Goal: Task Accomplishment & Management: Manage account settings

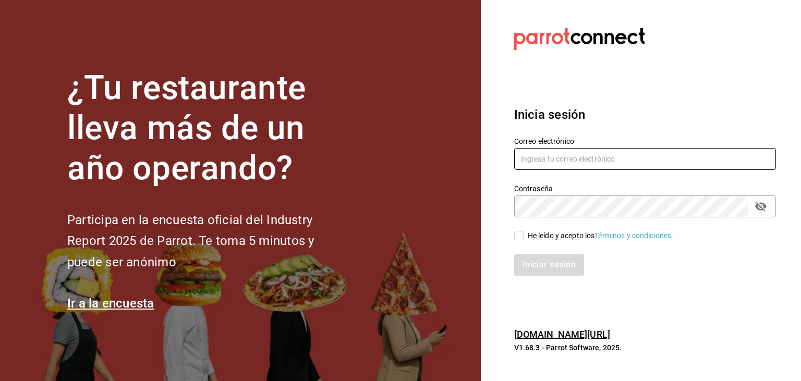
click at [570, 162] on input "text" at bounding box center [645, 159] width 262 height 22
type input "[EMAIL_ADDRESS][DOMAIN_NAME]"
drag, startPoint x: 523, startPoint y: 233, endPoint x: 397, endPoint y: 358, distance: 177.0
click at [397, 358] on div "¿Tu restaurante lleva más de un año operando? Participa en la encuesta oficial …" at bounding box center [400, 190] width 801 height 381
click at [519, 238] on input "He leído y acepto los Términos y condiciones." at bounding box center [518, 235] width 9 height 9
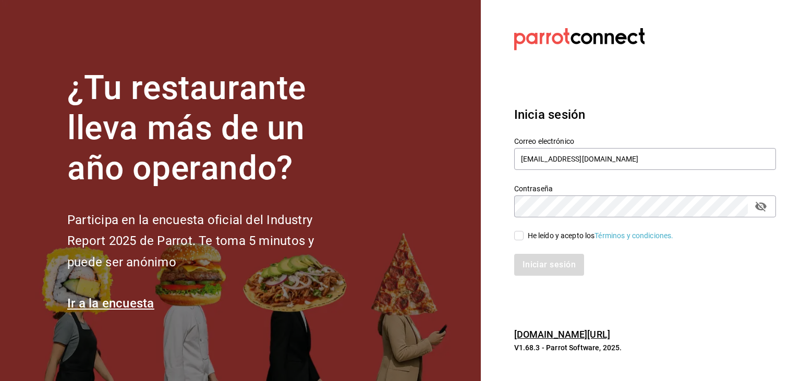
checkbox input "true"
click at [539, 264] on button "Iniciar sesión" at bounding box center [549, 265] width 71 height 22
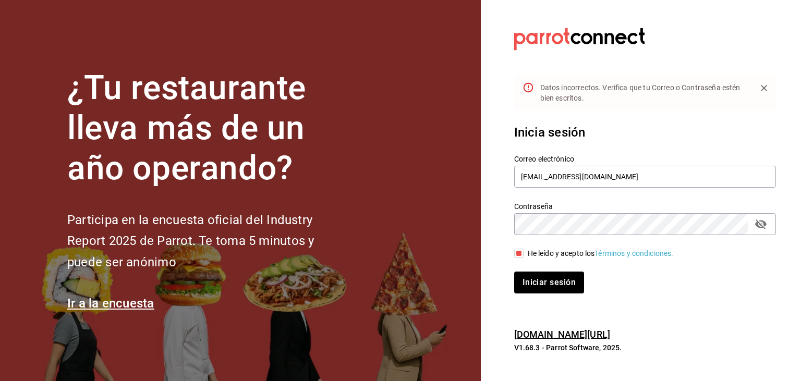
click at [353, 103] on section "¿Tu restaurante lleva más de un año operando? Participa en la encuesta oficial …" at bounding box center [240, 190] width 481 height 381
click at [758, 233] on button "passwordField" at bounding box center [761, 224] width 18 height 18
drag, startPoint x: 689, startPoint y: 145, endPoint x: 569, endPoint y: 188, distance: 127.8
click at [569, 188] on div "Correo electrónico [EMAIL_ADDRESS][DOMAIN_NAME]" at bounding box center [639, 165] width 274 height 47
click at [514, 272] on button "Iniciar sesión" at bounding box center [549, 283] width 70 height 22
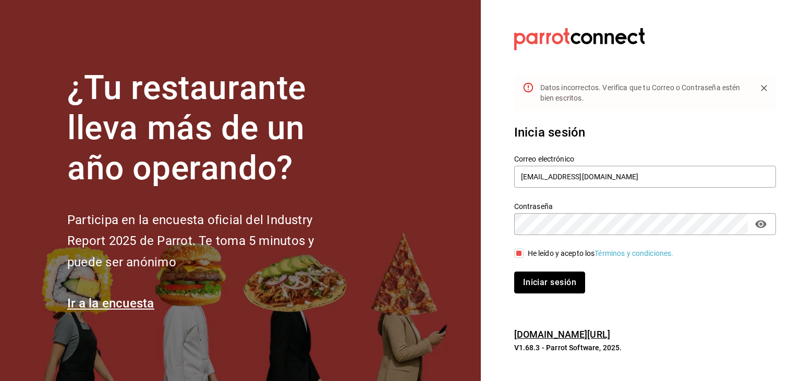
click at [572, 343] on section "Datos incorrectos. Verifica que tu Correo o Contraseña estén bien escritos. Ini…" at bounding box center [641, 190] width 320 height 381
click at [552, 285] on button "Iniciar sesión" at bounding box center [549, 283] width 71 height 22
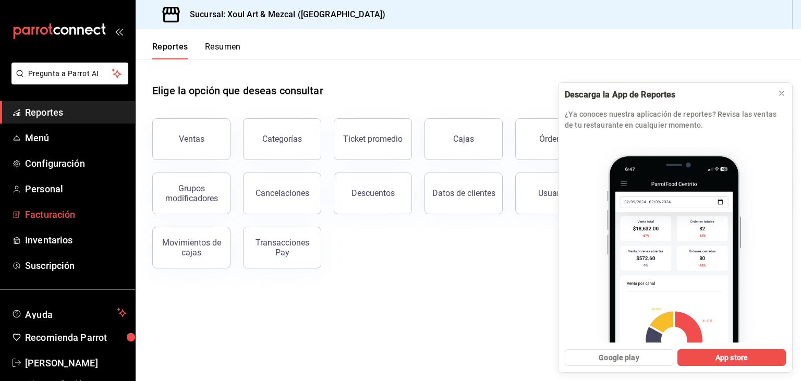
click at [41, 216] on span "Facturación" at bounding box center [76, 215] width 102 height 14
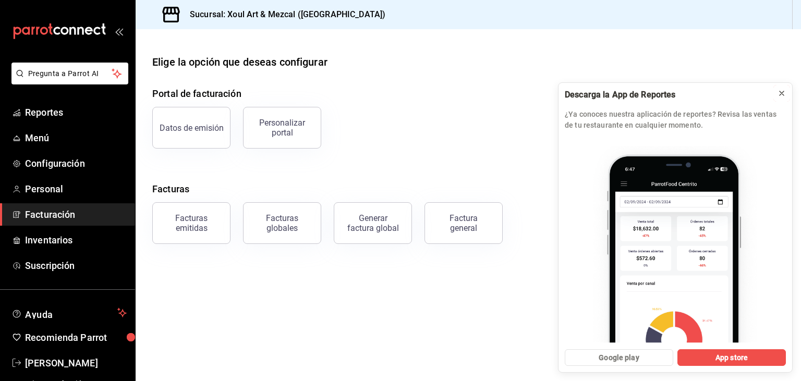
click at [781, 98] on div at bounding box center [782, 93] width 8 height 10
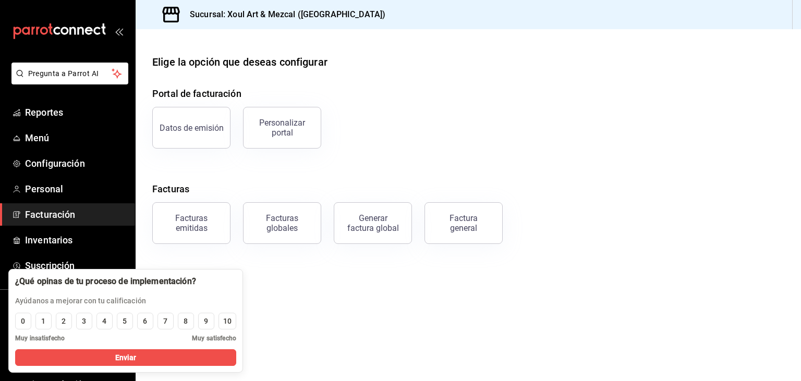
click at [304, 271] on main "Elige la opción que deseas configurar Portal de facturación Datos de emisión Pe…" at bounding box center [468, 205] width 665 height 352
click at [165, 360] on button "Enviar" at bounding box center [125, 357] width 221 height 17
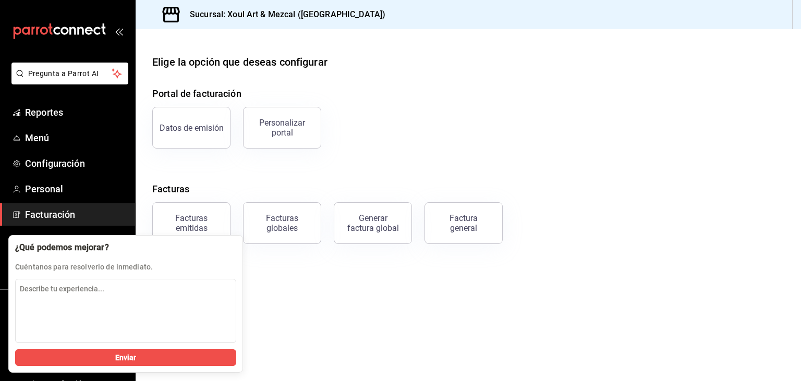
click at [316, 310] on main "Elige la opción que deseas configurar Portal de facturación Datos de emisión Pe…" at bounding box center [468, 205] width 665 height 352
click at [193, 350] on button "Enviar" at bounding box center [125, 357] width 221 height 17
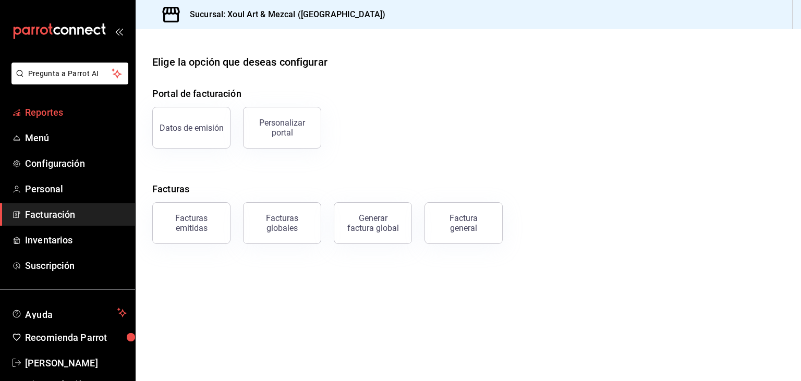
click at [67, 117] on span "Reportes" at bounding box center [76, 112] width 102 height 14
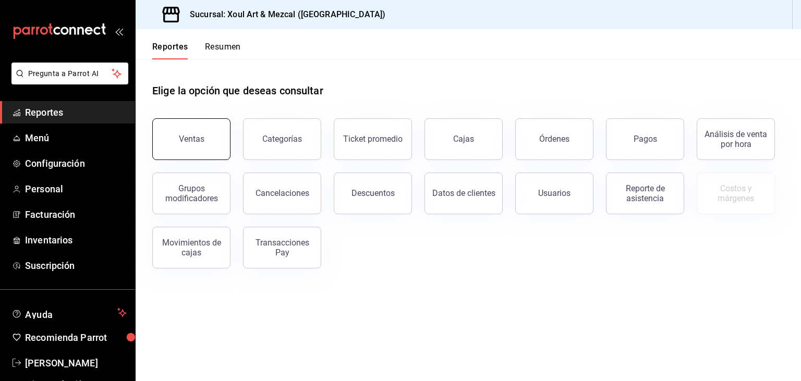
click at [172, 151] on button "Ventas" at bounding box center [191, 139] width 78 height 42
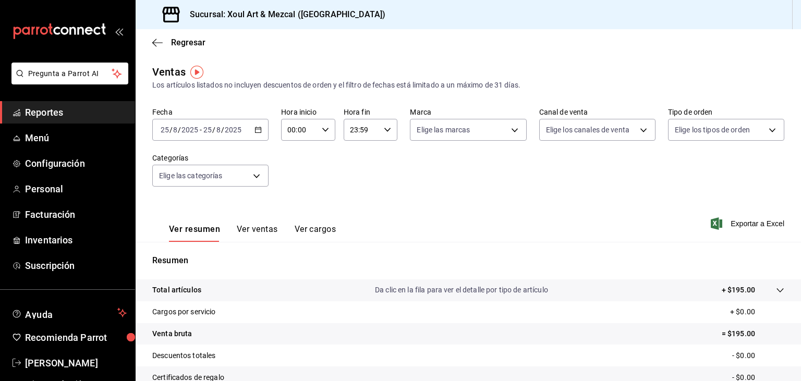
click at [260, 130] on icon "button" at bounding box center [257, 129] width 7 height 7
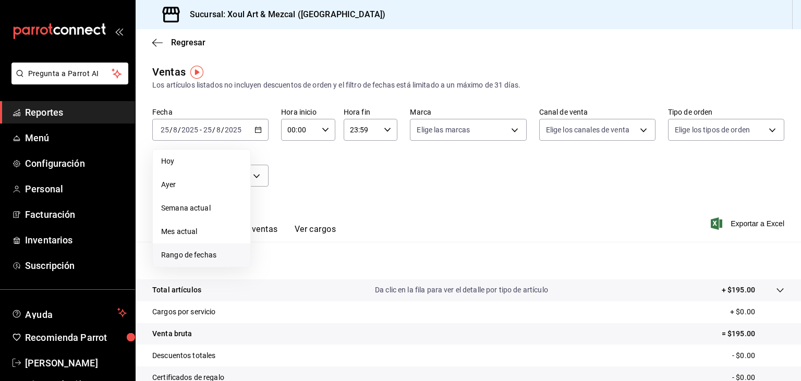
click at [211, 252] on span "Rango de fechas" at bounding box center [201, 255] width 81 height 11
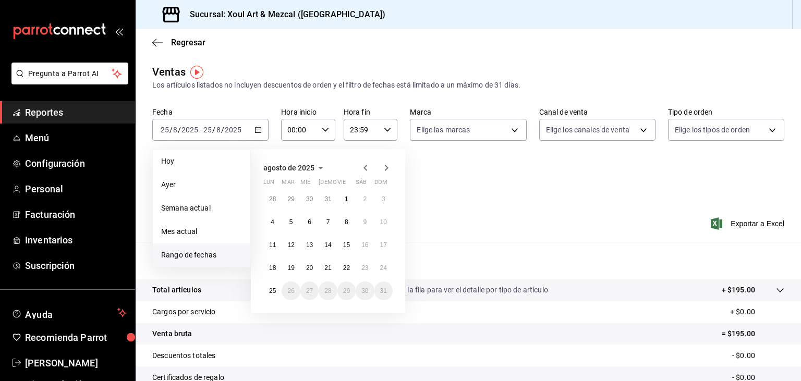
click at [361, 170] on icon "button" at bounding box center [365, 168] width 13 height 13
click at [290, 197] on abbr "1" at bounding box center [291, 199] width 4 height 7
click at [382, 166] on icon "button" at bounding box center [386, 168] width 13 height 13
click at [331, 204] on button "31" at bounding box center [328, 199] width 18 height 19
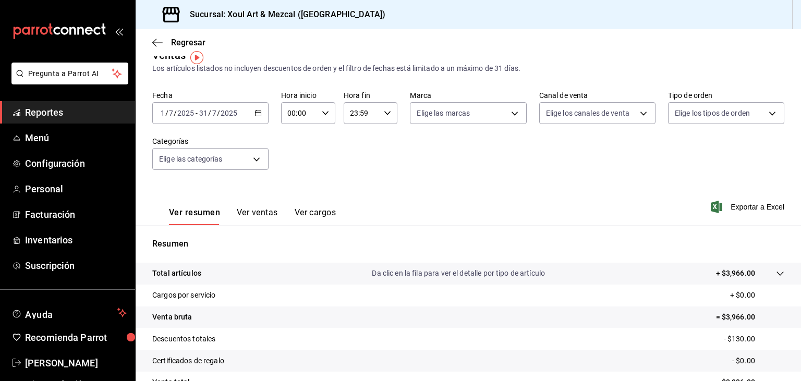
scroll to position [13, 0]
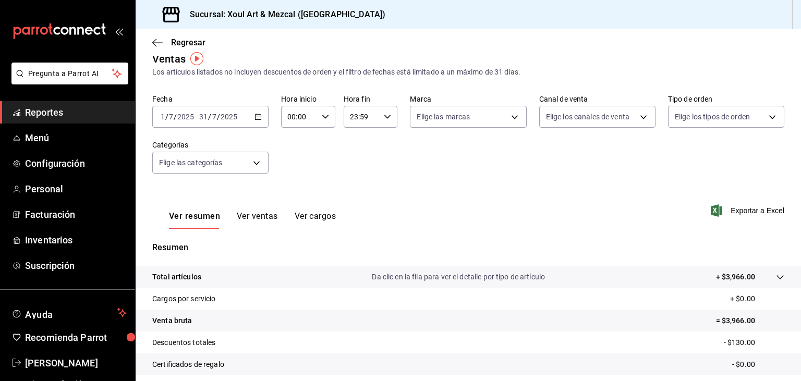
click at [268, 216] on button "Ver ventas" at bounding box center [257, 220] width 41 height 18
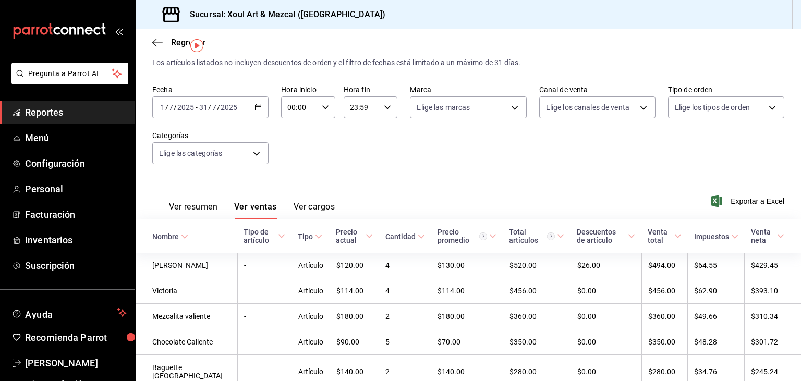
scroll to position [26, 0]
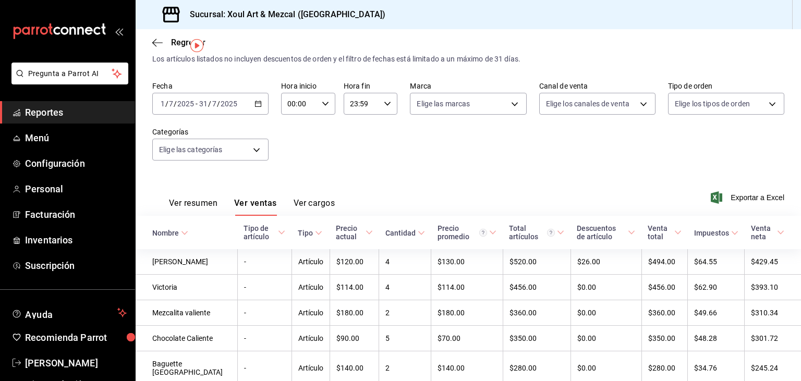
click at [310, 202] on button "Ver cargos" at bounding box center [315, 207] width 42 height 18
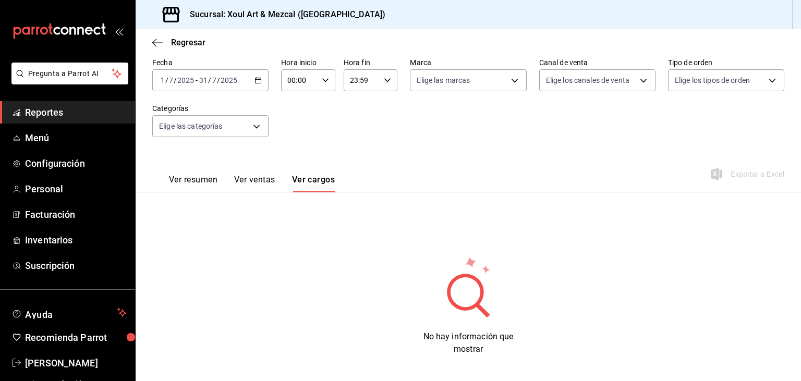
scroll to position [57, 0]
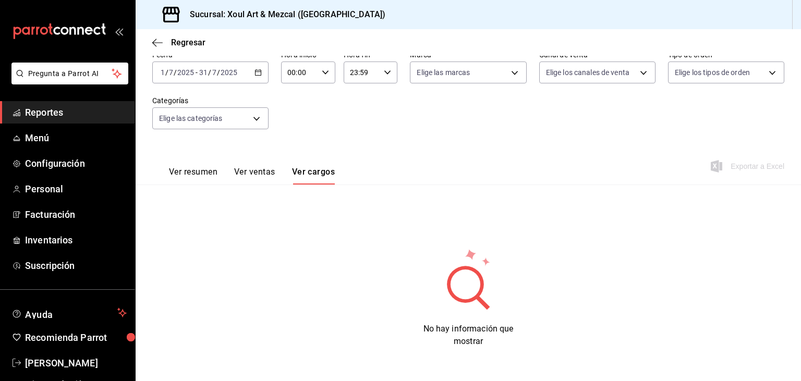
click at [188, 173] on button "Ver resumen" at bounding box center [193, 176] width 49 height 18
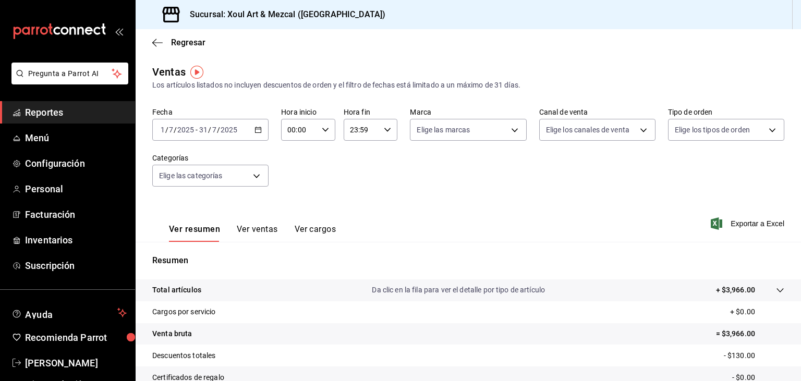
click at [418, 227] on div "Ver resumen Ver ventas Ver cargos Exportar a Excel" at bounding box center [468, 220] width 665 height 43
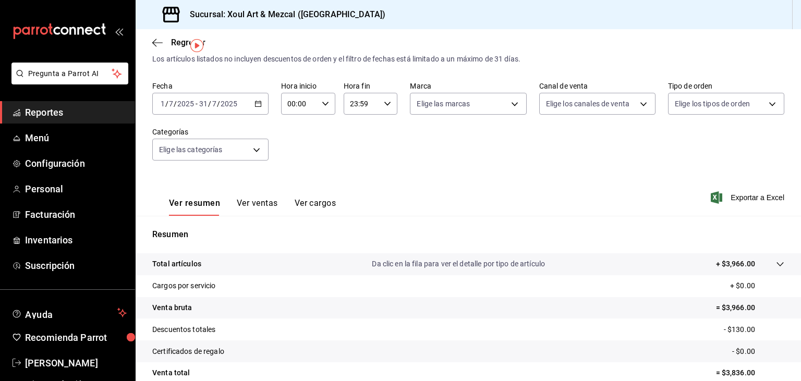
click at [271, 201] on button "Ver ventas" at bounding box center [257, 207] width 41 height 18
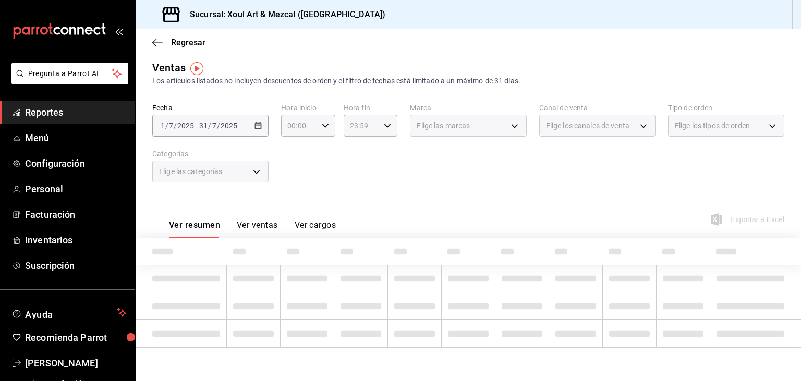
scroll to position [4, 0]
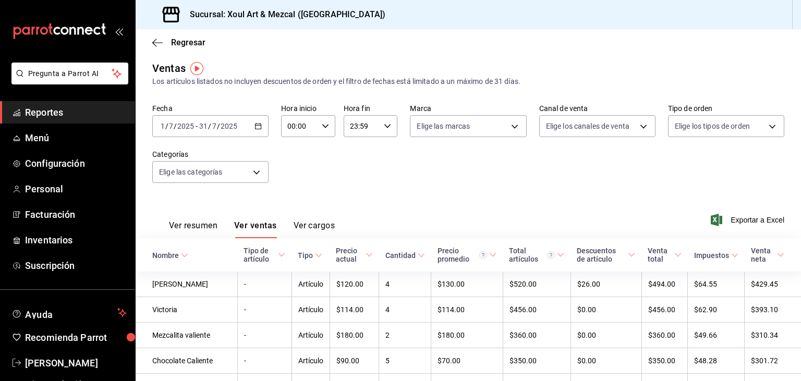
click at [568, 201] on div "Ver resumen Ver ventas Ver cargos Exportar a Excel" at bounding box center [468, 217] width 665 height 43
click at [634, 194] on div "Fecha 2025-07-01 1 / 7 / 2025 - 2025-07-31 31 / 7 / 2025 Hora inicio 00:00 Hora…" at bounding box center [468, 150] width 632 height 92
click at [439, 191] on div "Fecha 2025-07-01 1 / 7 / 2025 - 2025-07-31 31 / 7 / 2025 Hora inicio 00:00 Hora…" at bounding box center [468, 150] width 632 height 92
click at [72, 212] on span "Facturación" at bounding box center [76, 215] width 102 height 14
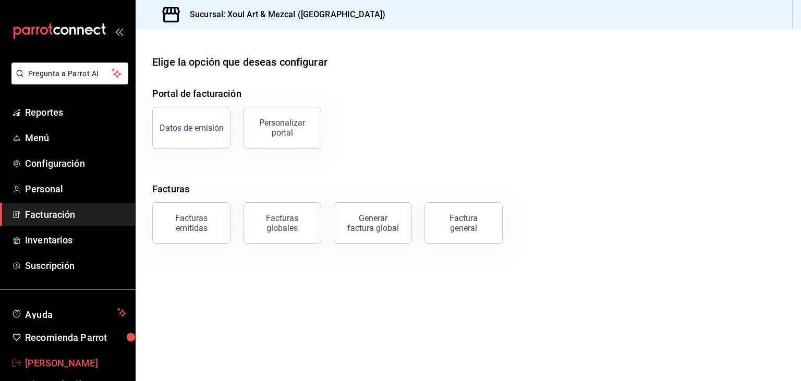
click at [41, 362] on span "Leandro Euan" at bounding box center [76, 363] width 102 height 14
